Goal: Transaction & Acquisition: Purchase product/service

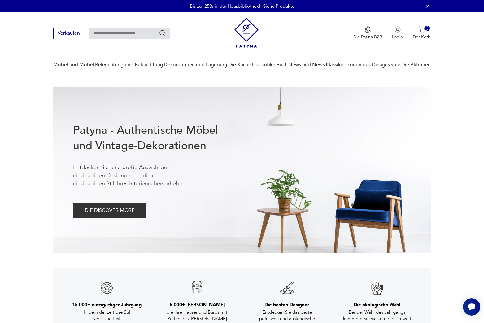
click at [126, 36] on input "text" at bounding box center [129, 34] width 80 height 12
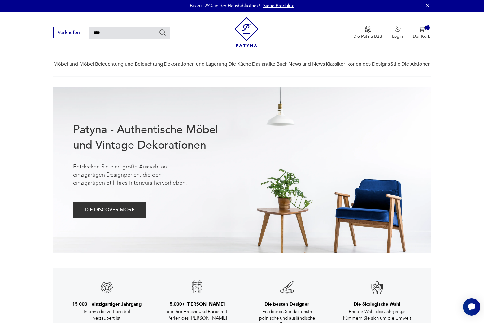
type input "****"
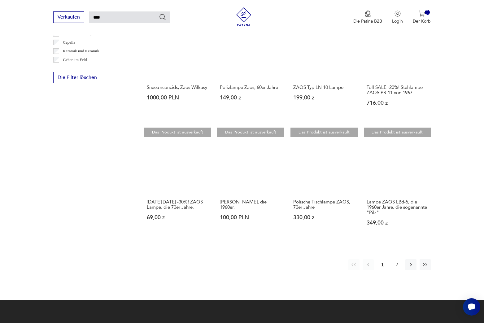
scroll to position [381, 0]
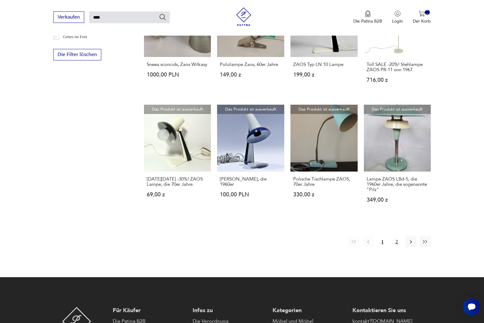
click at [397, 236] on button "2" at bounding box center [396, 241] width 11 height 11
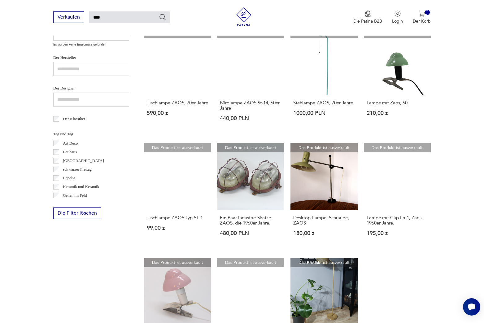
scroll to position [199, 0]
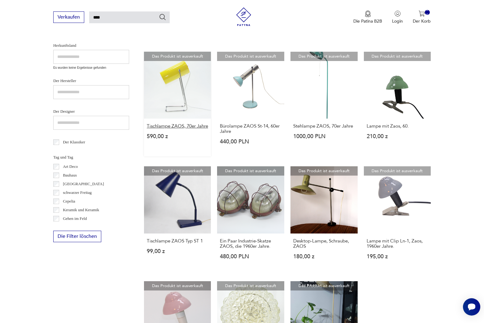
click at [174, 127] on h3 "Tischlampe ZAOS, 70er Jahre" at bounding box center [178, 125] width 62 height 5
